Goal: Information Seeking & Learning: Learn about a topic

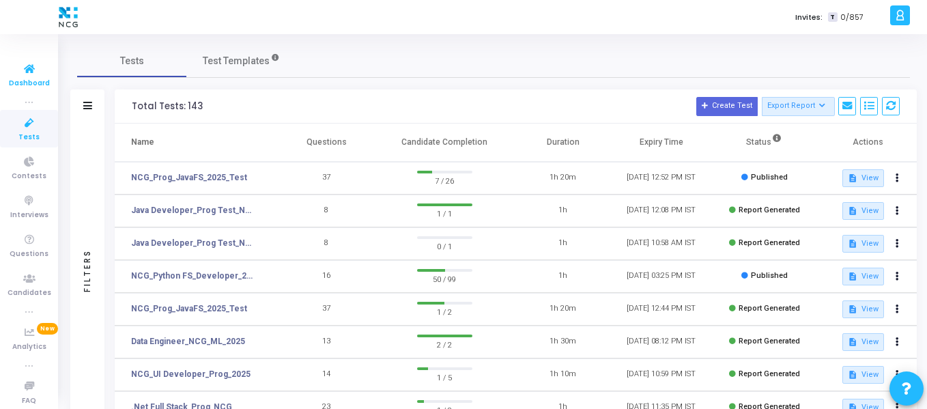
click at [28, 68] on icon at bounding box center [29, 69] width 29 height 17
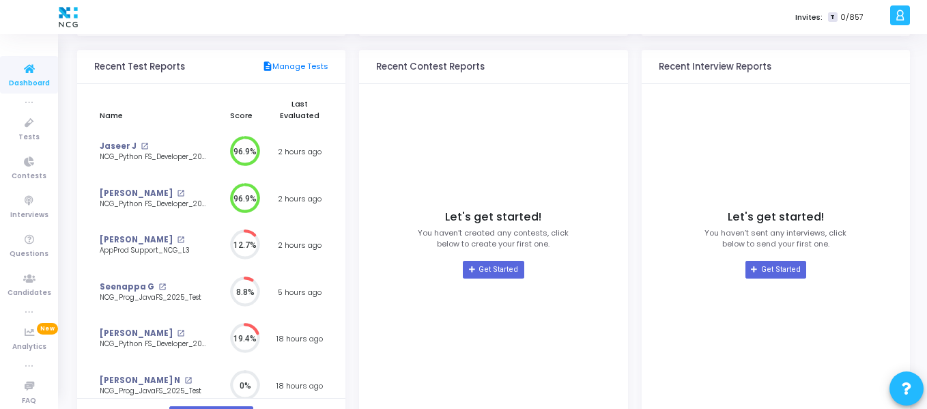
scroll to position [139, 0]
click at [131, 143] on link "Jaseer J" at bounding box center [118, 146] width 37 height 12
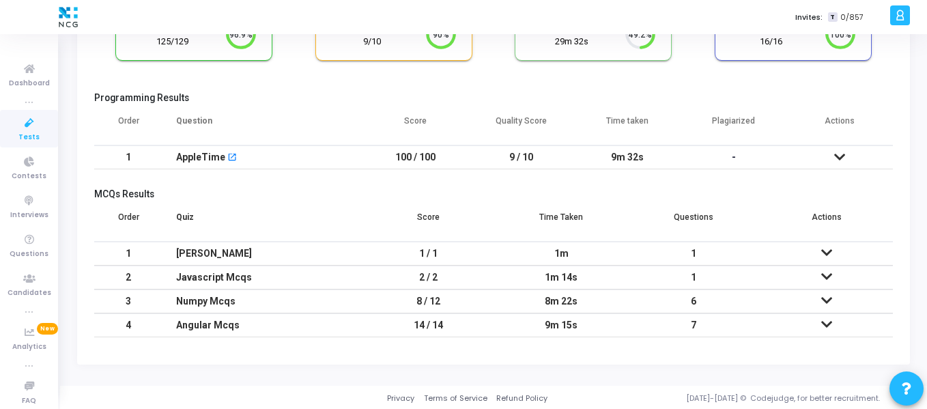
scroll to position [130, 0]
click at [846, 153] on td at bounding box center [840, 156] width 106 height 24
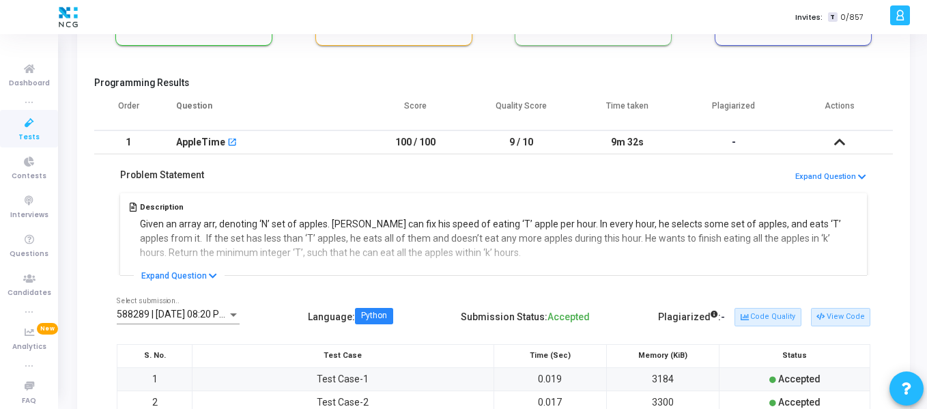
scroll to position [138, 0]
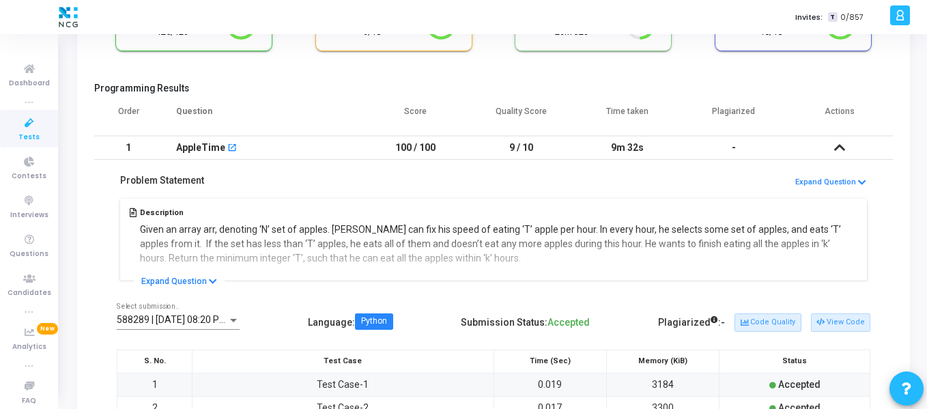
click at [842, 143] on icon at bounding box center [839, 148] width 11 height 10
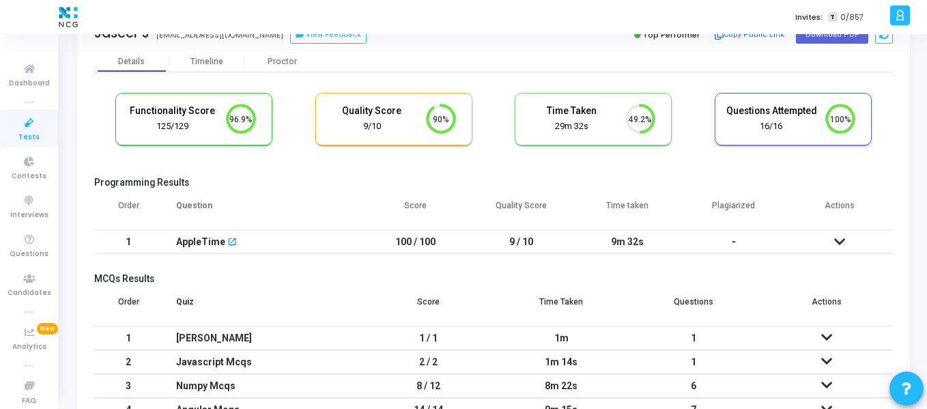
scroll to position [0, 0]
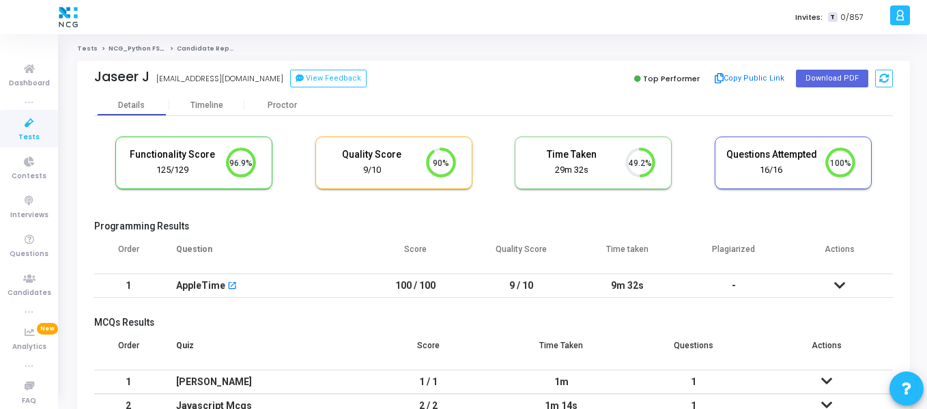
drag, startPoint x: 689, startPoint y: 121, endPoint x: 691, endPoint y: 210, distance: 88.1
click at [691, 210] on div "Functionality Score 125/129 96.9% Quality Score 9/10 90% Time Taken calculated …" at bounding box center [493, 294] width 799 height 357
drag, startPoint x: 691, startPoint y: 210, endPoint x: 564, endPoint y: 135, distance: 147.7
click at [564, 135] on cj-candidate-results "Functionality Score 125/129 96.9% Quality Score 9/10 90% Time Taken calculated …" at bounding box center [493, 301] width 799 height 343
click at [564, 135] on div "Functionality Score 125/129 96.9% Quality Score 9/10 90% Time Taken calculated …" at bounding box center [493, 170] width 799 height 80
